Goal: Communication & Community: Answer question/provide support

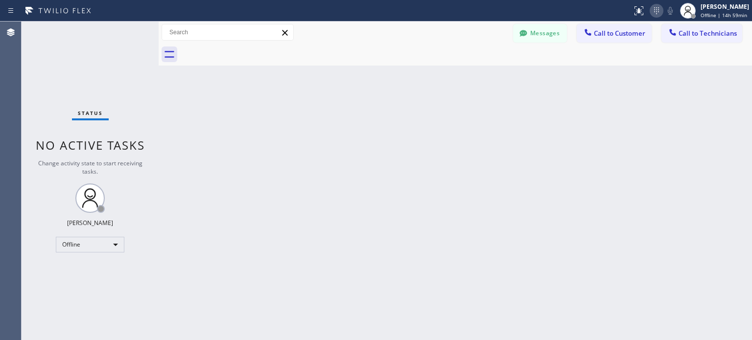
click at [654, 14] on icon at bounding box center [657, 11] width 12 height 12
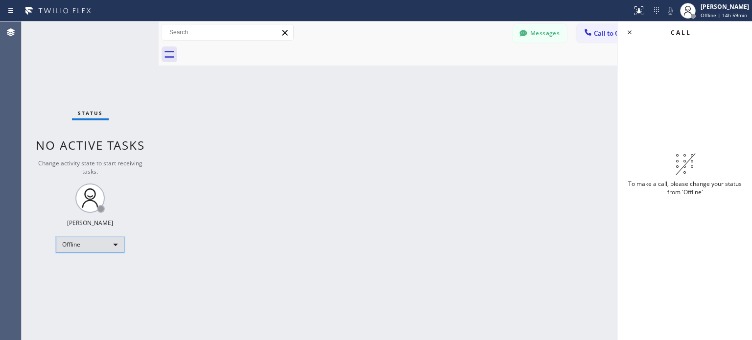
click at [110, 248] on div "Offline" at bounding box center [90, 245] width 69 height 16
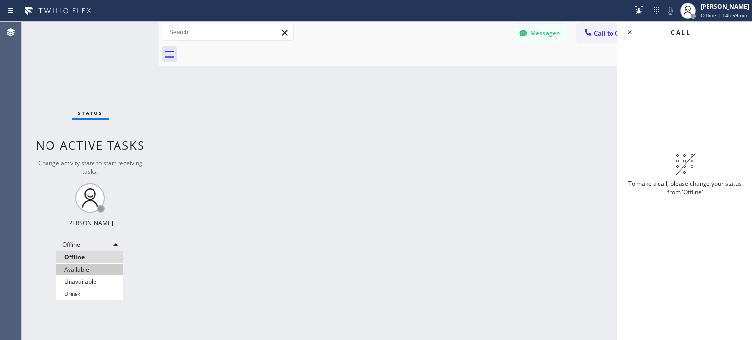
click at [104, 268] on li "Available" at bounding box center [89, 270] width 67 height 12
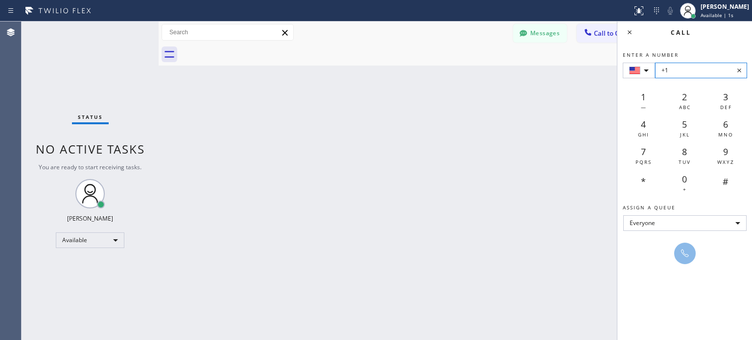
click at [680, 72] on input "+1" at bounding box center [701, 71] width 92 height 16
paste input "[PHONE_NUMBER]"
type input "[PHONE_NUMBER]"
click at [681, 255] on icon at bounding box center [685, 254] width 12 height 12
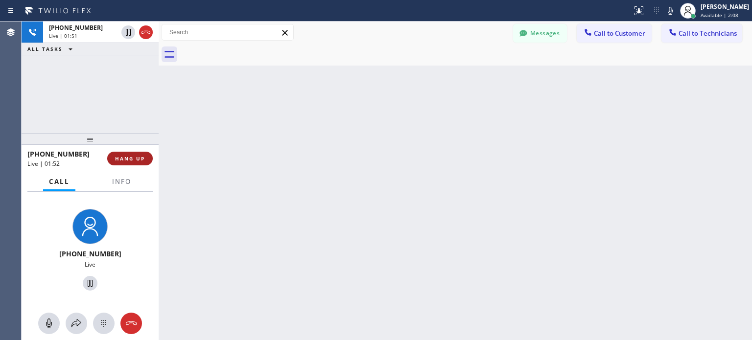
click at [129, 156] on span "HANG UP" at bounding box center [130, 158] width 30 height 7
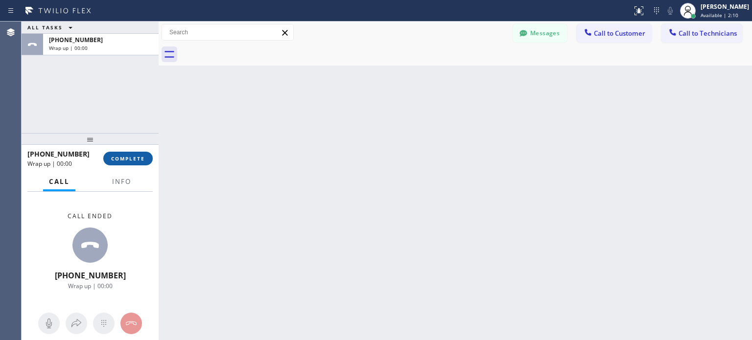
click at [142, 160] on span "COMPLETE" at bounding box center [128, 158] width 34 height 7
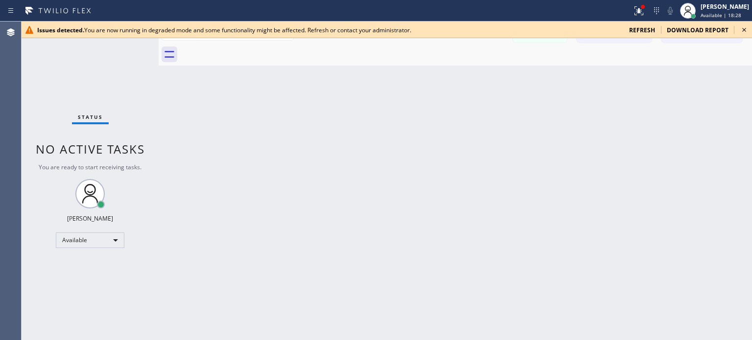
click at [644, 28] on span "refresh" at bounding box center [642, 30] width 26 height 8
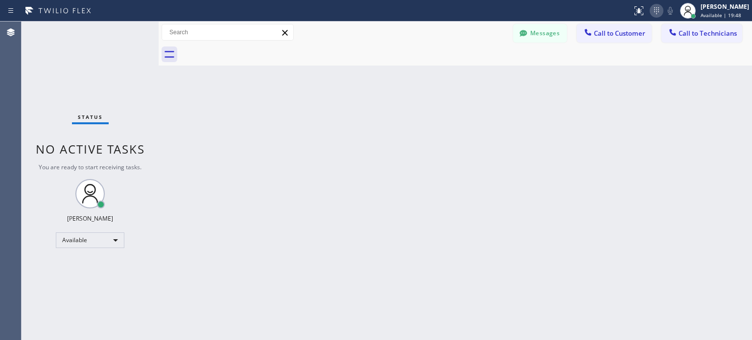
click at [656, 8] on icon at bounding box center [657, 11] width 12 height 12
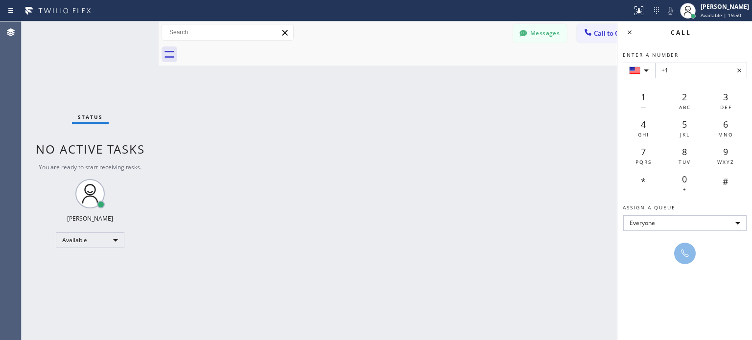
drag, startPoint x: 656, startPoint y: 8, endPoint x: 681, endPoint y: 69, distance: 66.1
type input "+1 (617) 335-5988"
click at [685, 250] on icon at bounding box center [685, 254] width 12 height 12
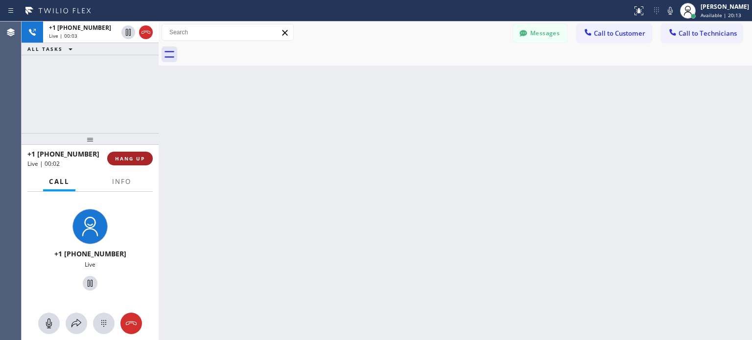
click at [123, 161] on span "HANG UP" at bounding box center [130, 158] width 30 height 7
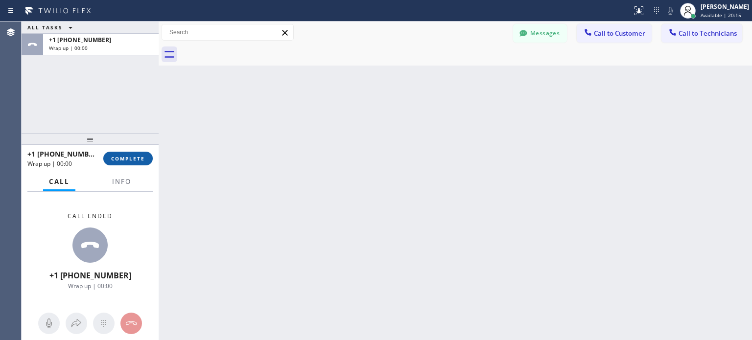
click at [124, 160] on span "COMPLETE" at bounding box center [128, 158] width 34 height 7
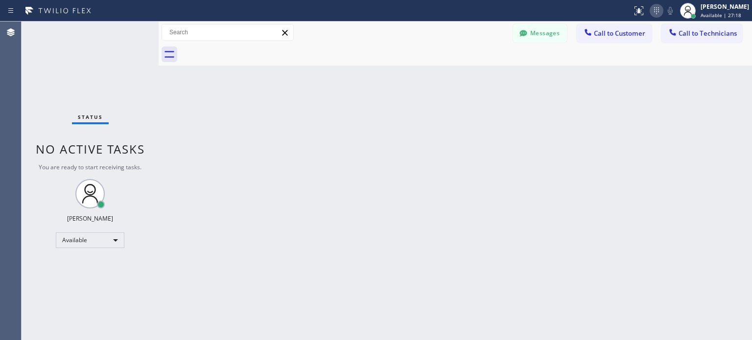
click at [658, 9] on icon at bounding box center [657, 11] width 12 height 12
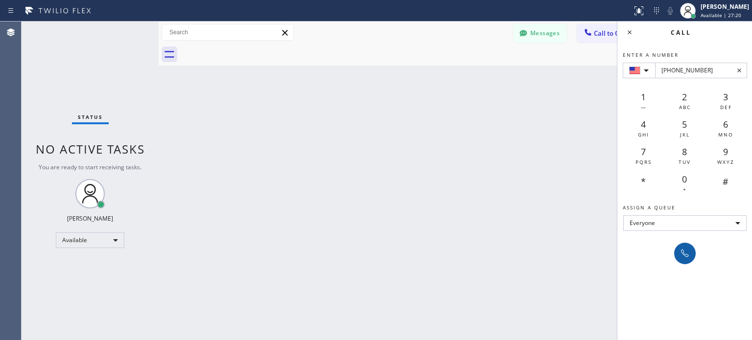
type input "+1(781) 472-0288"
click at [689, 251] on icon at bounding box center [685, 254] width 12 height 12
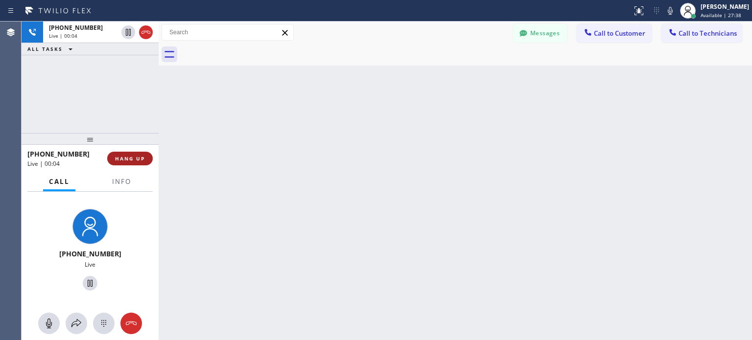
click at [143, 163] on button "HANG UP" at bounding box center [130, 159] width 46 height 14
click at [143, 162] on button "HANG UP" at bounding box center [130, 159] width 46 height 14
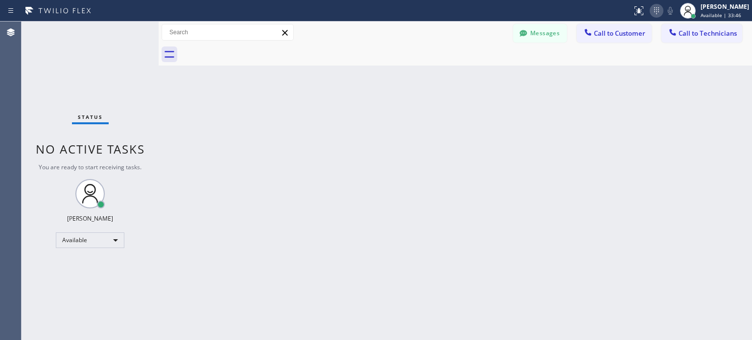
click at [651, 13] on icon at bounding box center [657, 11] width 12 height 12
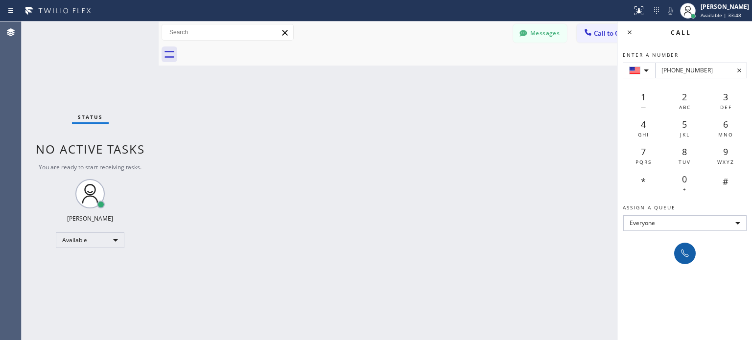
type input "+1(253) 632-2843"
drag, startPoint x: 681, startPoint y: 249, endPoint x: 364, endPoint y: 2, distance: 402.1
click at [678, 248] on div at bounding box center [685, 254] width 14 height 12
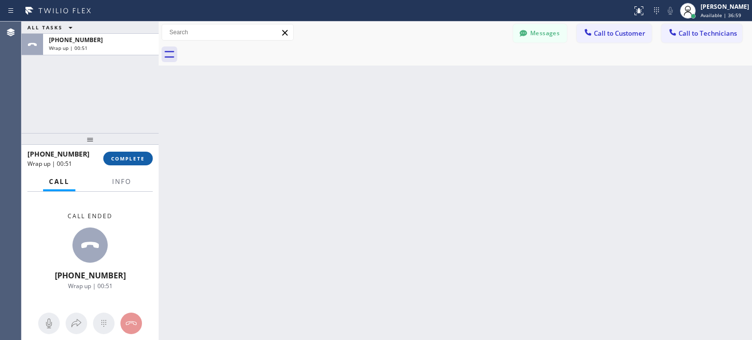
click at [133, 164] on button "COMPLETE" at bounding box center [127, 159] width 49 height 14
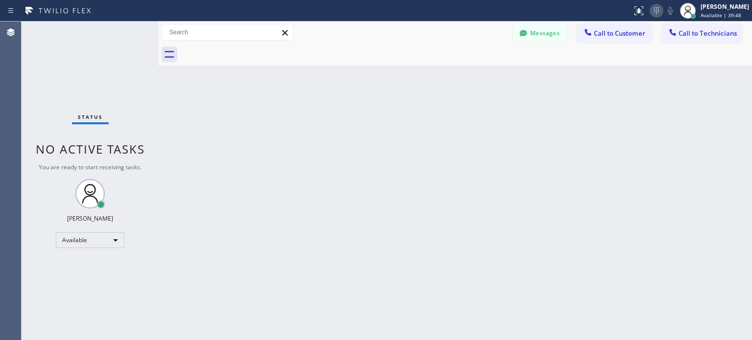
click at [652, 12] on icon at bounding box center [657, 11] width 12 height 12
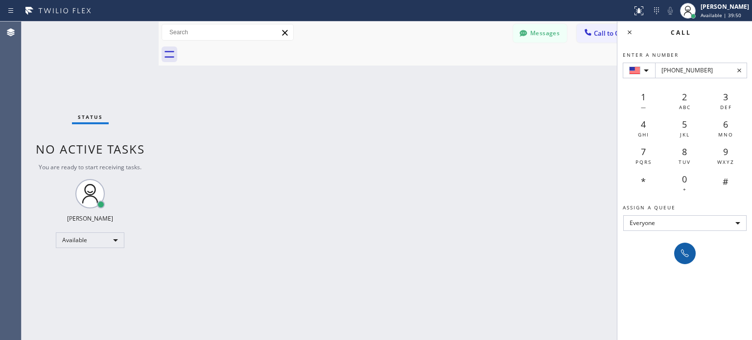
type input "+1(781) 472-0288"
drag, startPoint x: 692, startPoint y: 248, endPoint x: 679, endPoint y: 232, distance: 21.3
click at [692, 247] on button at bounding box center [685, 254] width 22 height 22
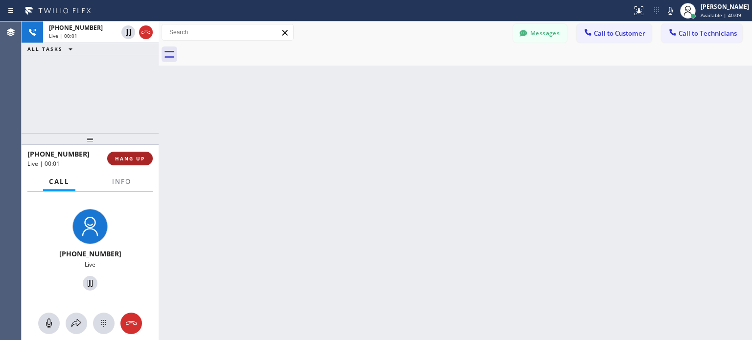
click at [128, 152] on button "HANG UP" at bounding box center [130, 159] width 46 height 14
click at [128, 156] on span "HANG UP" at bounding box center [130, 158] width 30 height 7
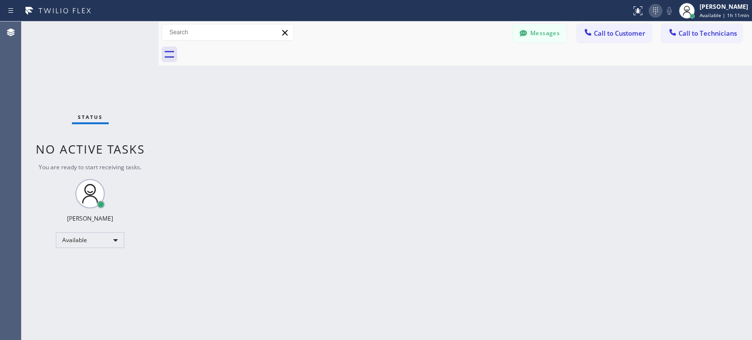
click at [653, 8] on icon at bounding box center [656, 11] width 12 height 12
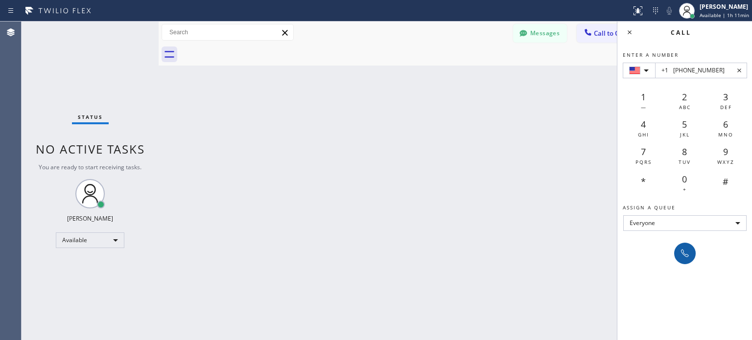
type input "+1 (918) 519-4600"
drag, startPoint x: 682, startPoint y: 249, endPoint x: 659, endPoint y: 227, distance: 32.2
click at [683, 249] on icon at bounding box center [685, 254] width 12 height 12
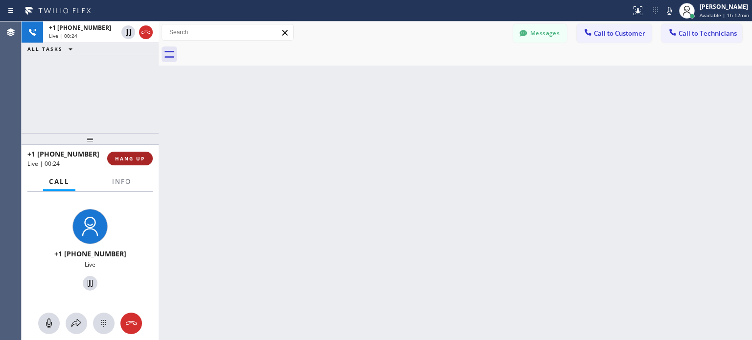
click at [129, 157] on span "HANG UP" at bounding box center [130, 158] width 30 height 7
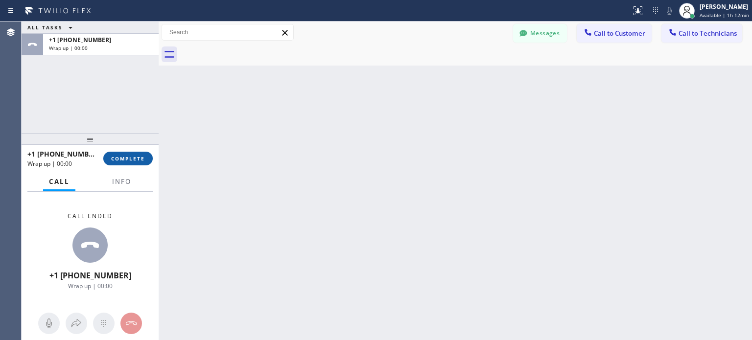
click at [136, 158] on span "COMPLETE" at bounding box center [128, 158] width 34 height 7
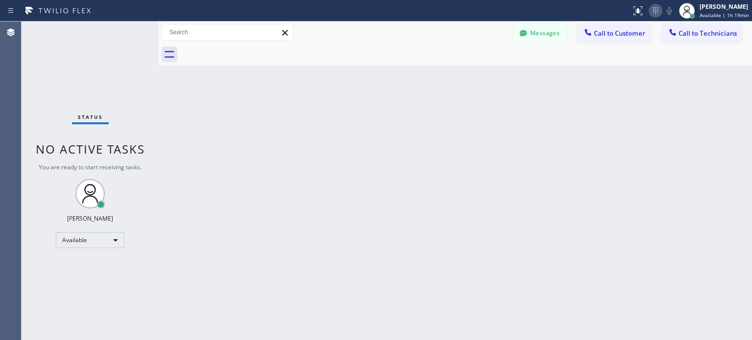
click at [656, 13] on icon at bounding box center [656, 11] width 12 height 12
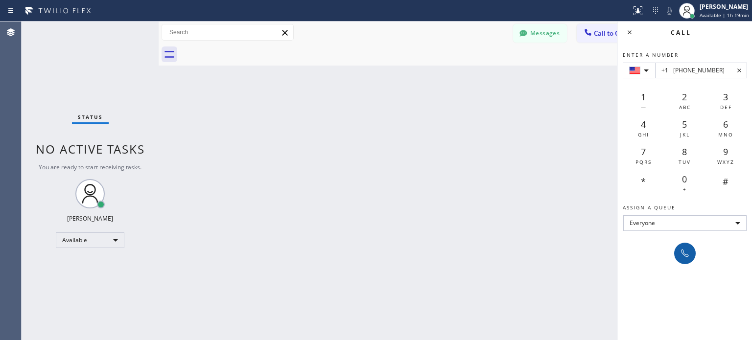
type input "+1 (253) 632-2843"
click at [687, 245] on button at bounding box center [685, 254] width 22 height 22
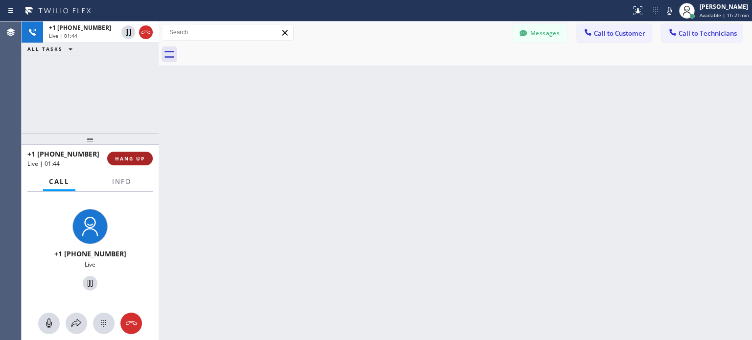
click at [141, 159] on span "HANG UP" at bounding box center [130, 158] width 30 height 7
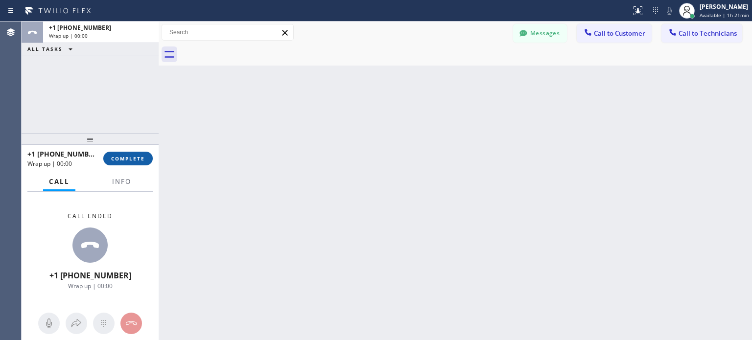
click at [138, 154] on button "COMPLETE" at bounding box center [127, 159] width 49 height 14
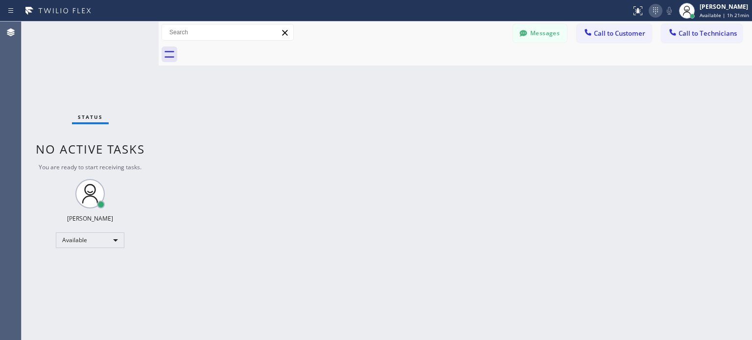
click at [654, 10] on icon at bounding box center [656, 11] width 12 height 12
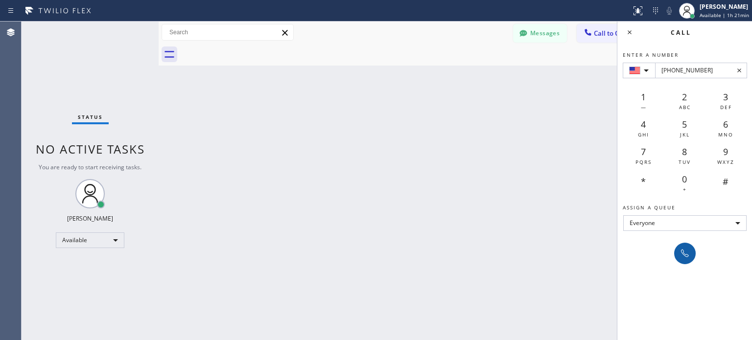
type input "+1(206) 849-8880"
click at [684, 258] on icon at bounding box center [685, 254] width 12 height 12
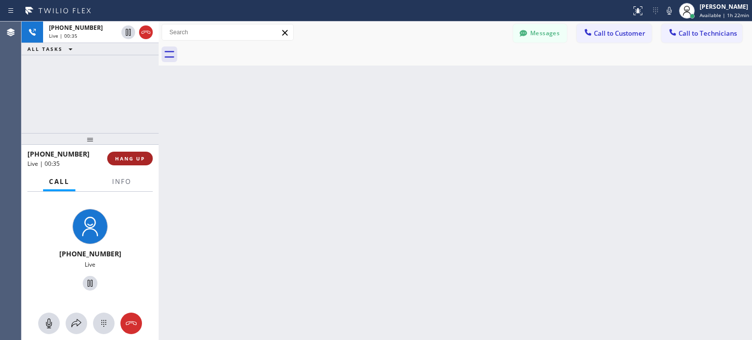
click at [138, 160] on span "HANG UP" at bounding box center [130, 158] width 30 height 7
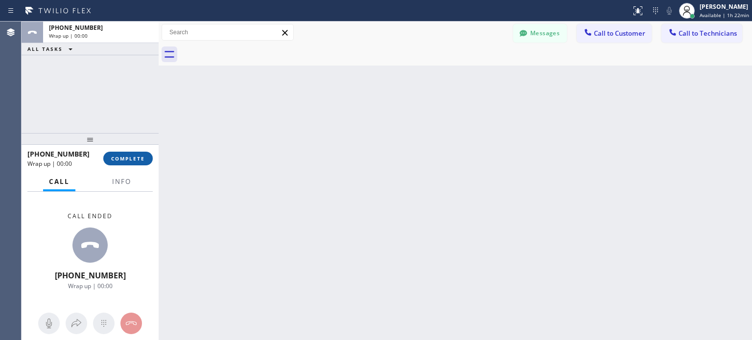
click at [127, 162] on button "COMPLETE" at bounding box center [127, 159] width 49 height 14
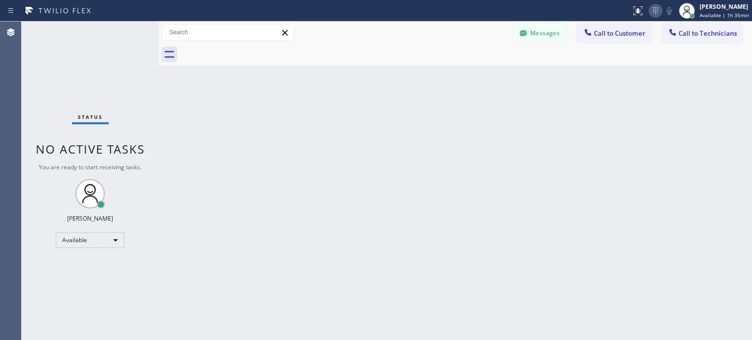
click at [654, 15] on icon at bounding box center [656, 11] width 12 height 12
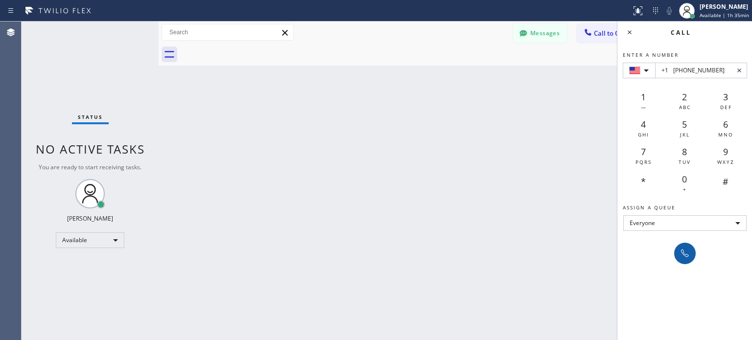
type input "+1 (908) 240-9706"
drag, startPoint x: 681, startPoint y: 246, endPoint x: 682, endPoint y: 240, distance: 6.4
click at [681, 245] on button at bounding box center [685, 254] width 22 height 22
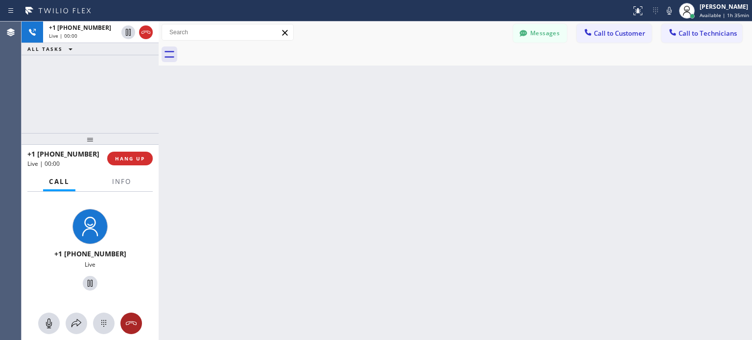
click at [137, 314] on button at bounding box center [131, 324] width 22 height 22
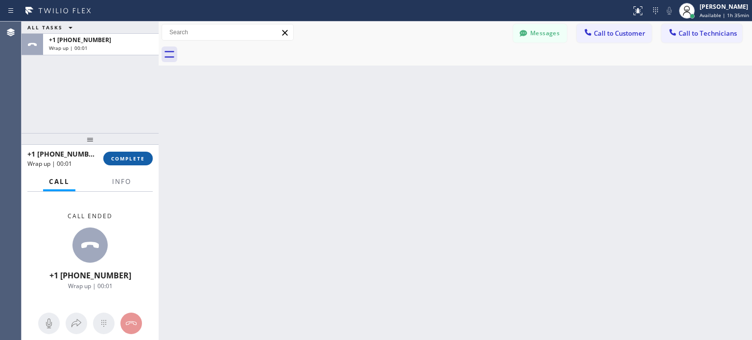
click at [139, 156] on span "COMPLETE" at bounding box center [128, 158] width 34 height 7
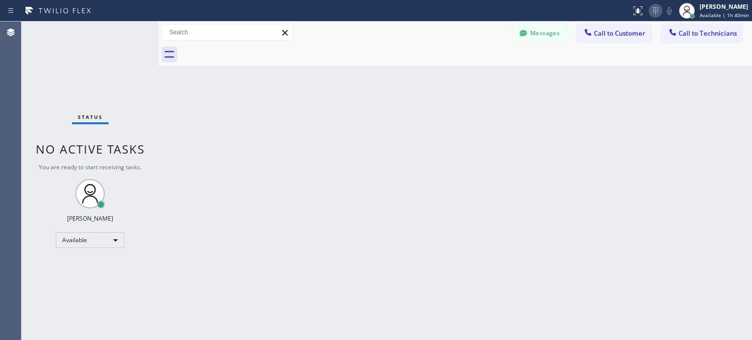
click at [654, 12] on icon at bounding box center [656, 11] width 12 height 12
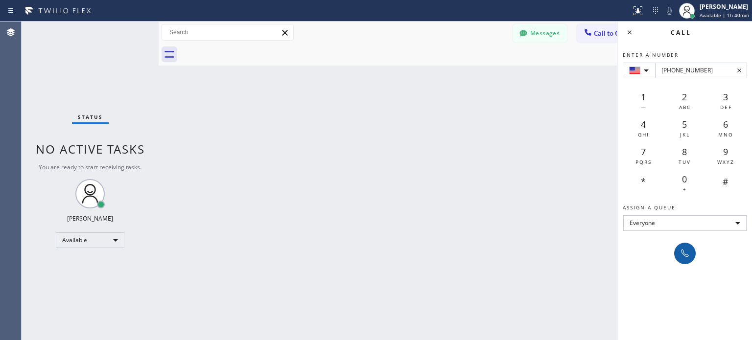
type input "+1(973) 224-0233"
drag, startPoint x: 683, startPoint y: 252, endPoint x: 686, endPoint y: 243, distance: 9.3
click at [684, 251] on icon at bounding box center [685, 254] width 12 height 12
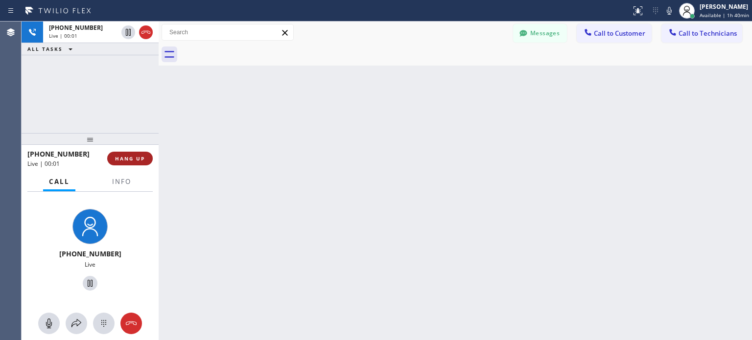
click at [129, 160] on span "HANG UP" at bounding box center [130, 158] width 30 height 7
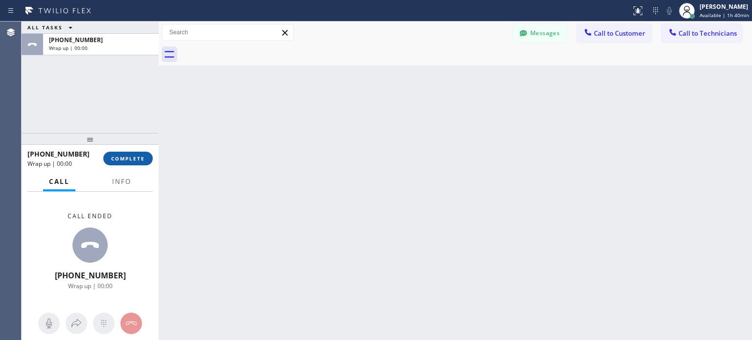
click at [133, 158] on span "COMPLETE" at bounding box center [128, 158] width 34 height 7
